Goal: Task Accomplishment & Management: Manage account settings

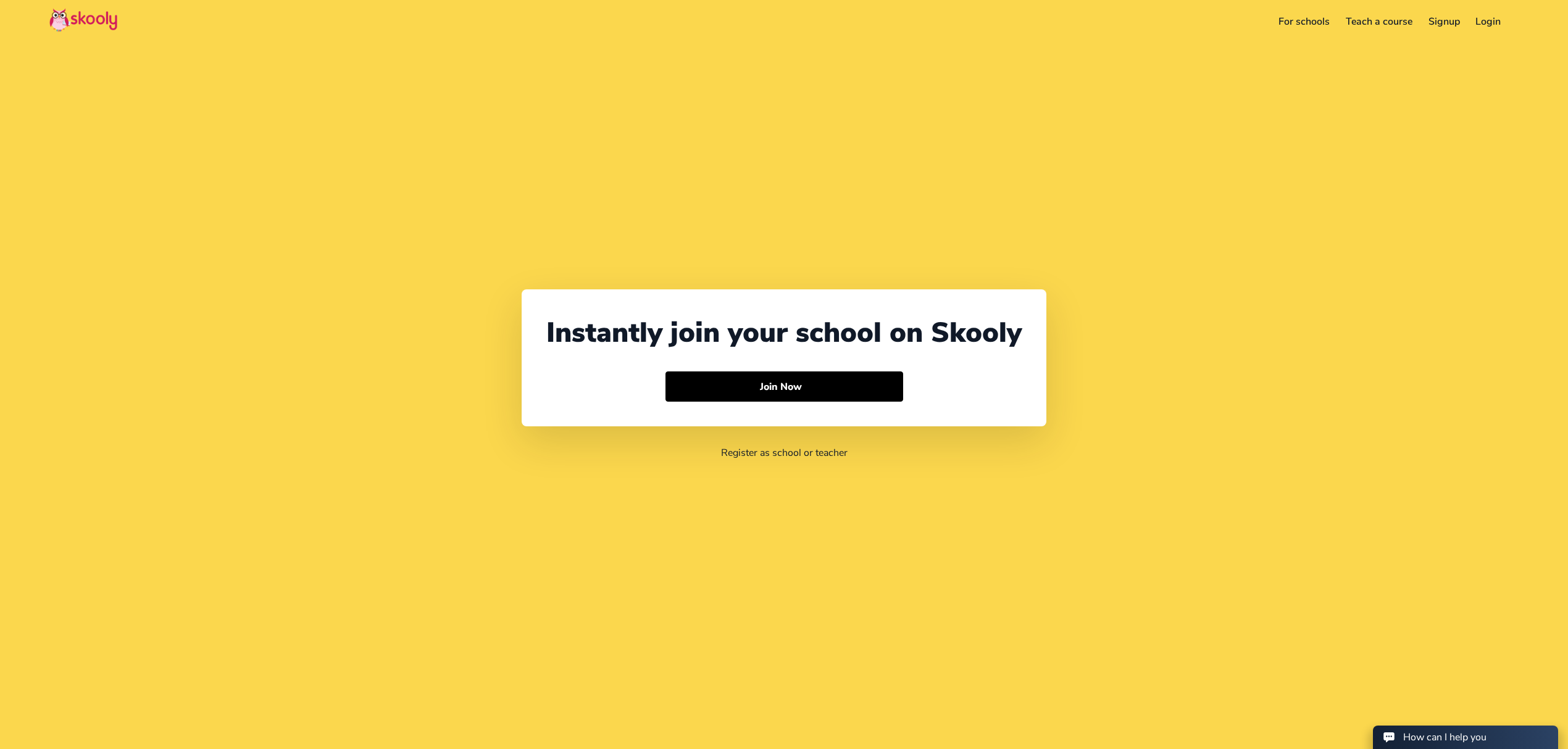
select select "971"
select select "[GEOGRAPHIC_DATA]"
select select "[GEOGRAPHIC_DATA]/[GEOGRAPHIC_DATA]"
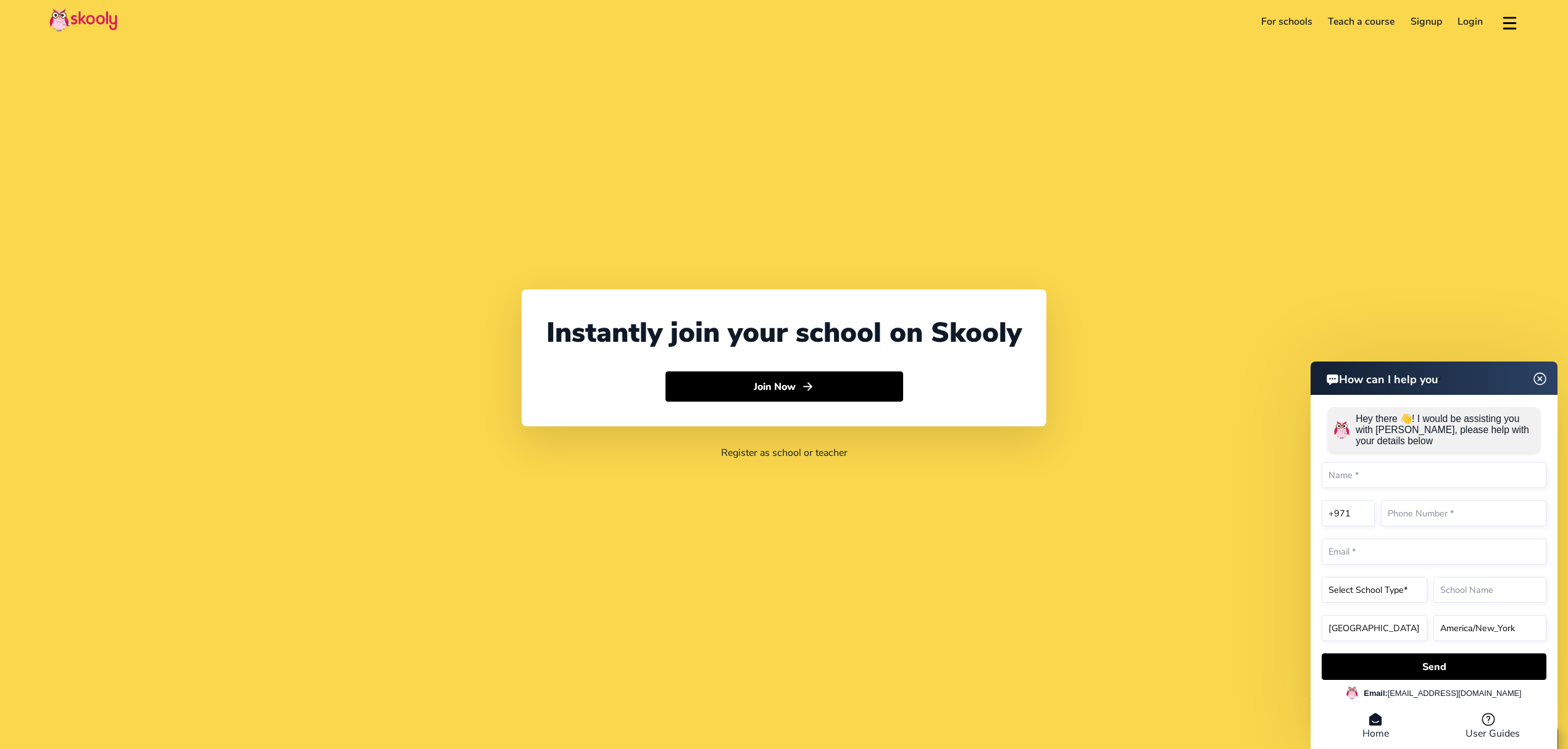
click at [1463, 19] on link "Login" at bounding box center [1471, 21] width 41 height 20
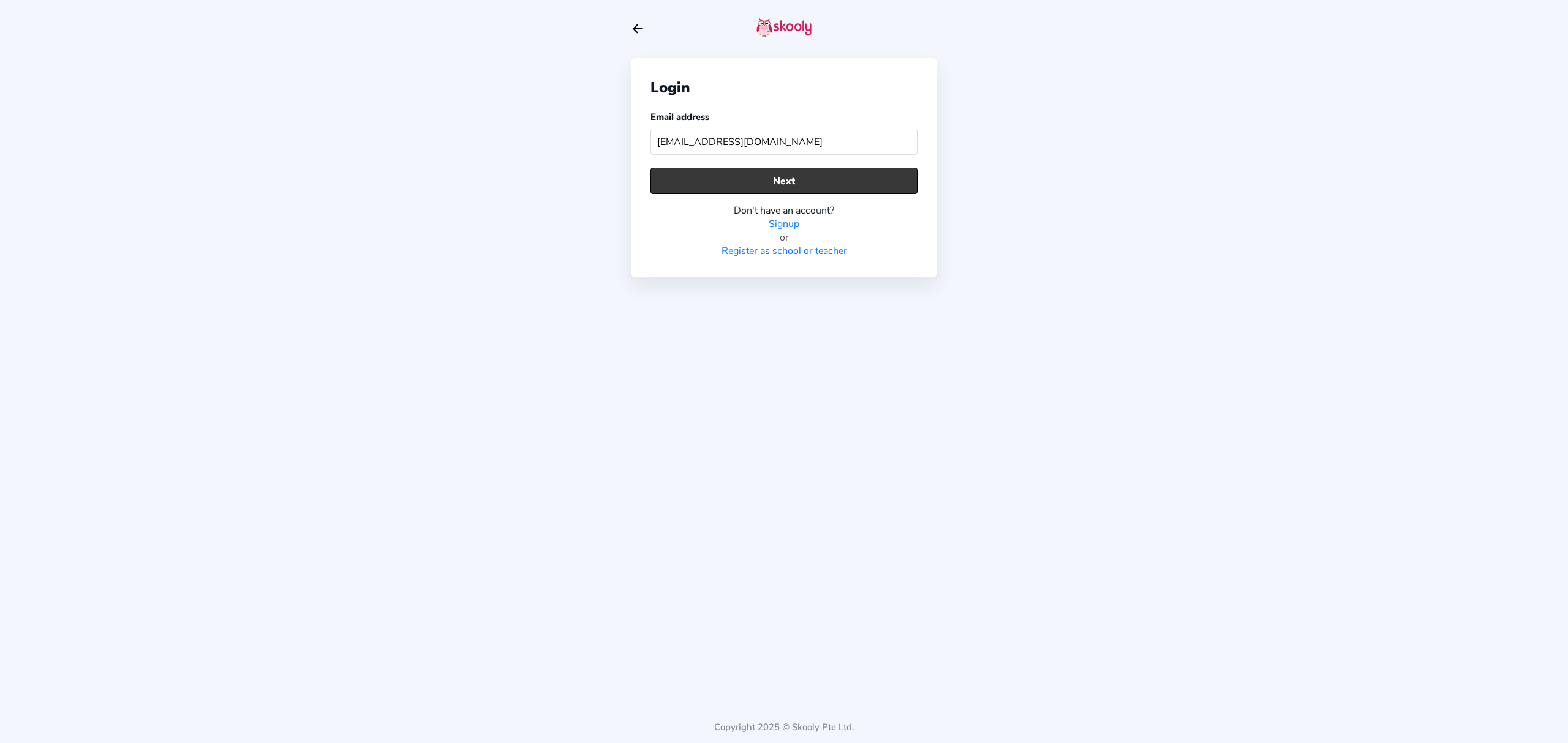
type input "[EMAIL_ADDRESS][DOMAIN_NAME]"
click at [815, 186] on button "Next" at bounding box center [783, 180] width 267 height 26
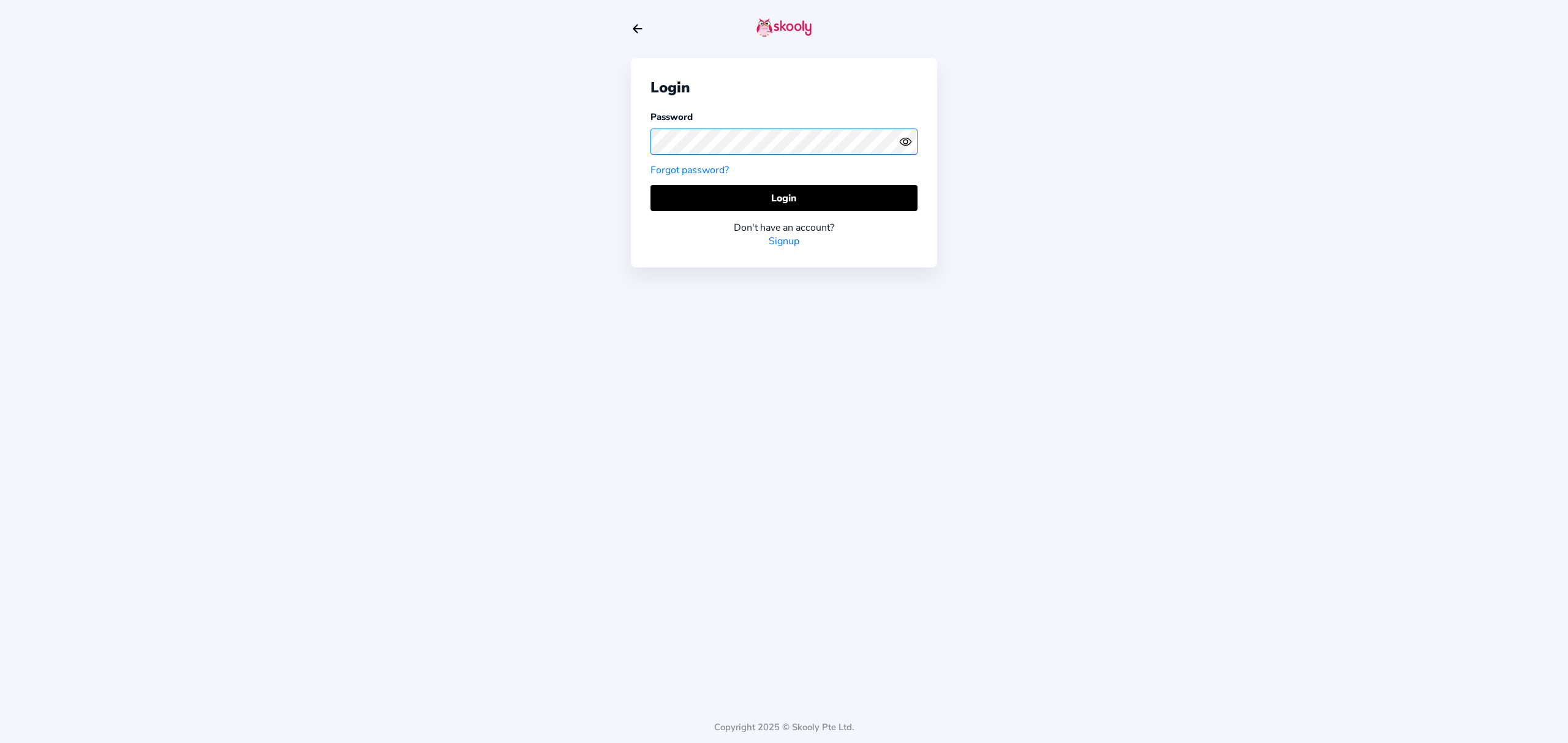
click at [638, 140] on div "Login Password Forgot password? Login Don't have an account? Signup" at bounding box center [784, 162] width 306 height 209
click at [902, 143] on icon "Eye" at bounding box center [905, 141] width 13 height 13
click at [902, 143] on icon "Eye Off" at bounding box center [905, 141] width 13 height 13
click at [886, 192] on button "Login" at bounding box center [783, 197] width 267 height 26
